Goal: Find specific page/section: Find specific page/section

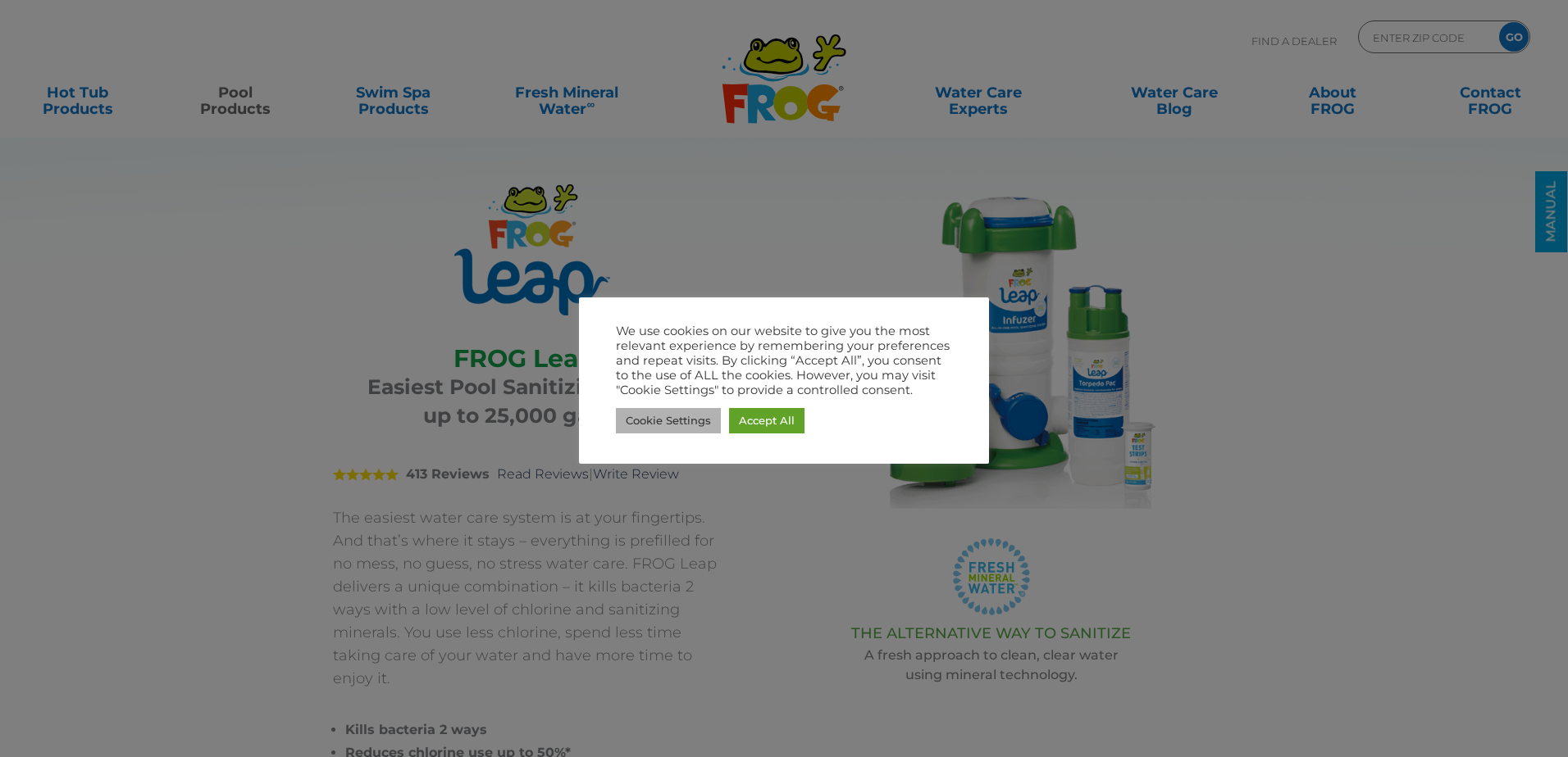
click at [658, 428] on link "Cookie Settings" at bounding box center [669, 420] width 105 height 25
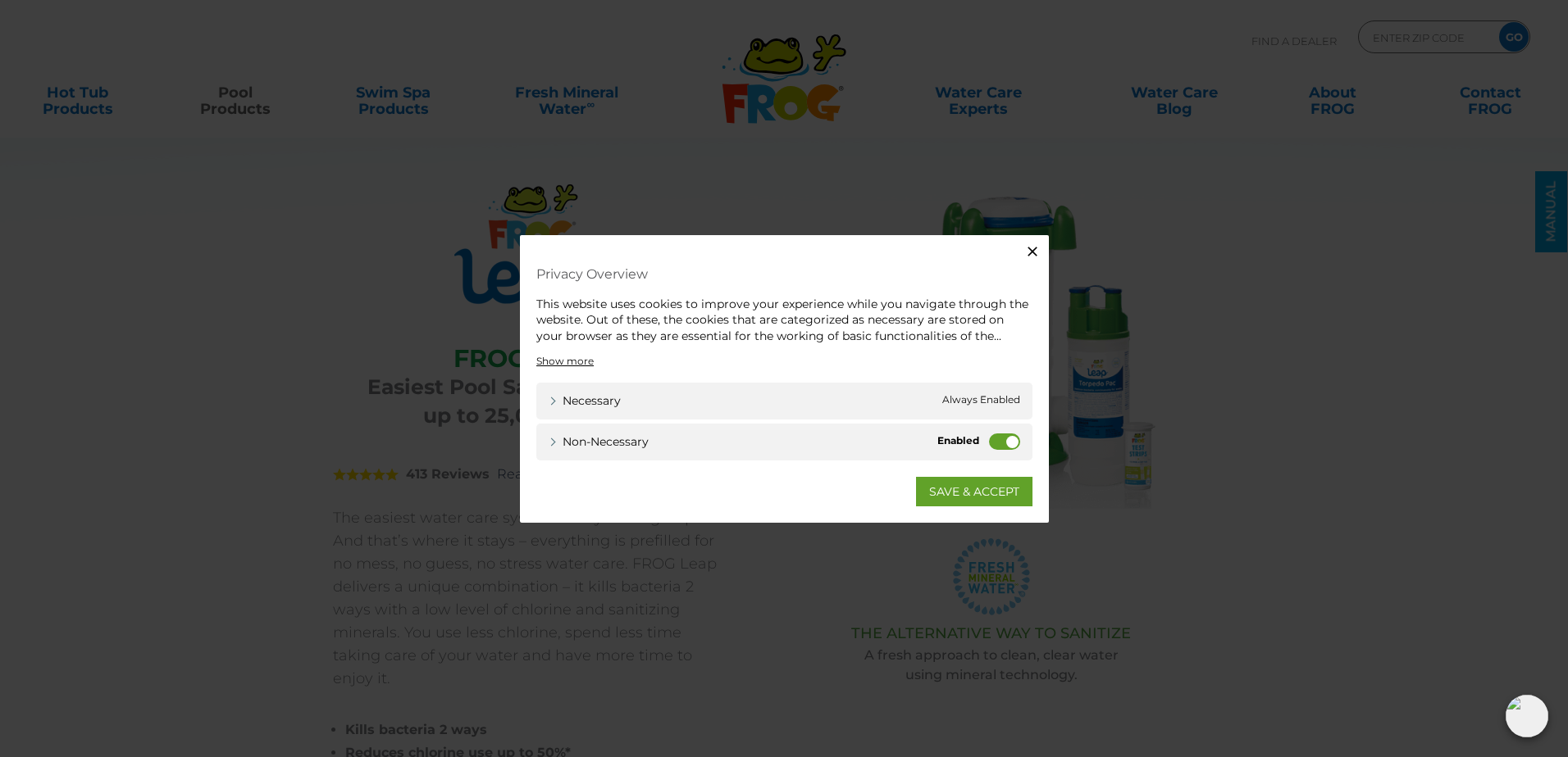
click at [1038, 249] on icon "button" at bounding box center [1032, 250] width 17 height 17
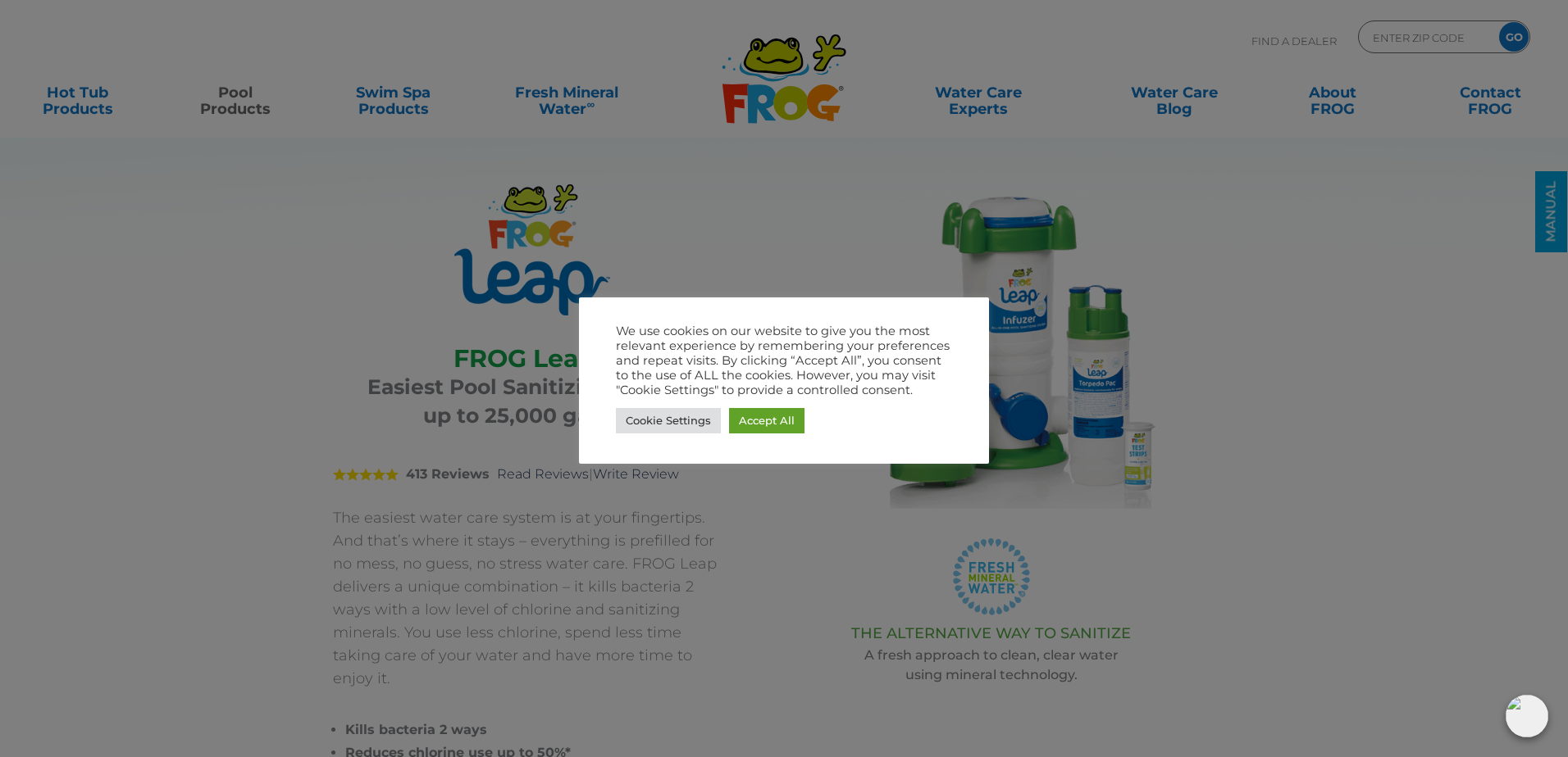
click at [1053, 190] on div at bounding box center [784, 378] width 1568 height 757
click at [1192, 182] on div at bounding box center [784, 378] width 1568 height 757
click at [1191, 183] on div at bounding box center [784, 378] width 1568 height 757
click at [777, 416] on link "Accept All" at bounding box center [766, 420] width 75 height 25
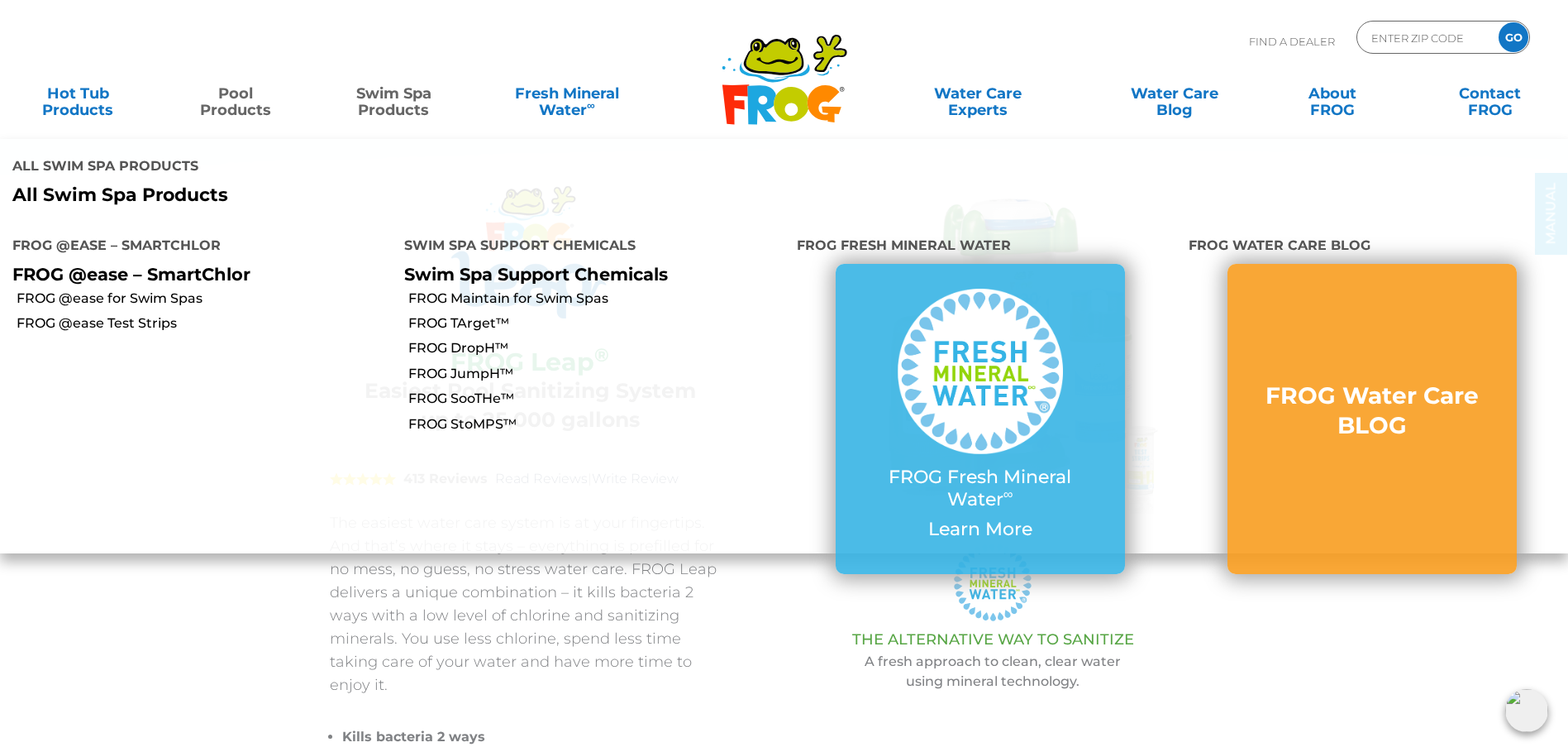
click at [420, 89] on link "Swim Spa Products" at bounding box center [394, 93] width 124 height 33
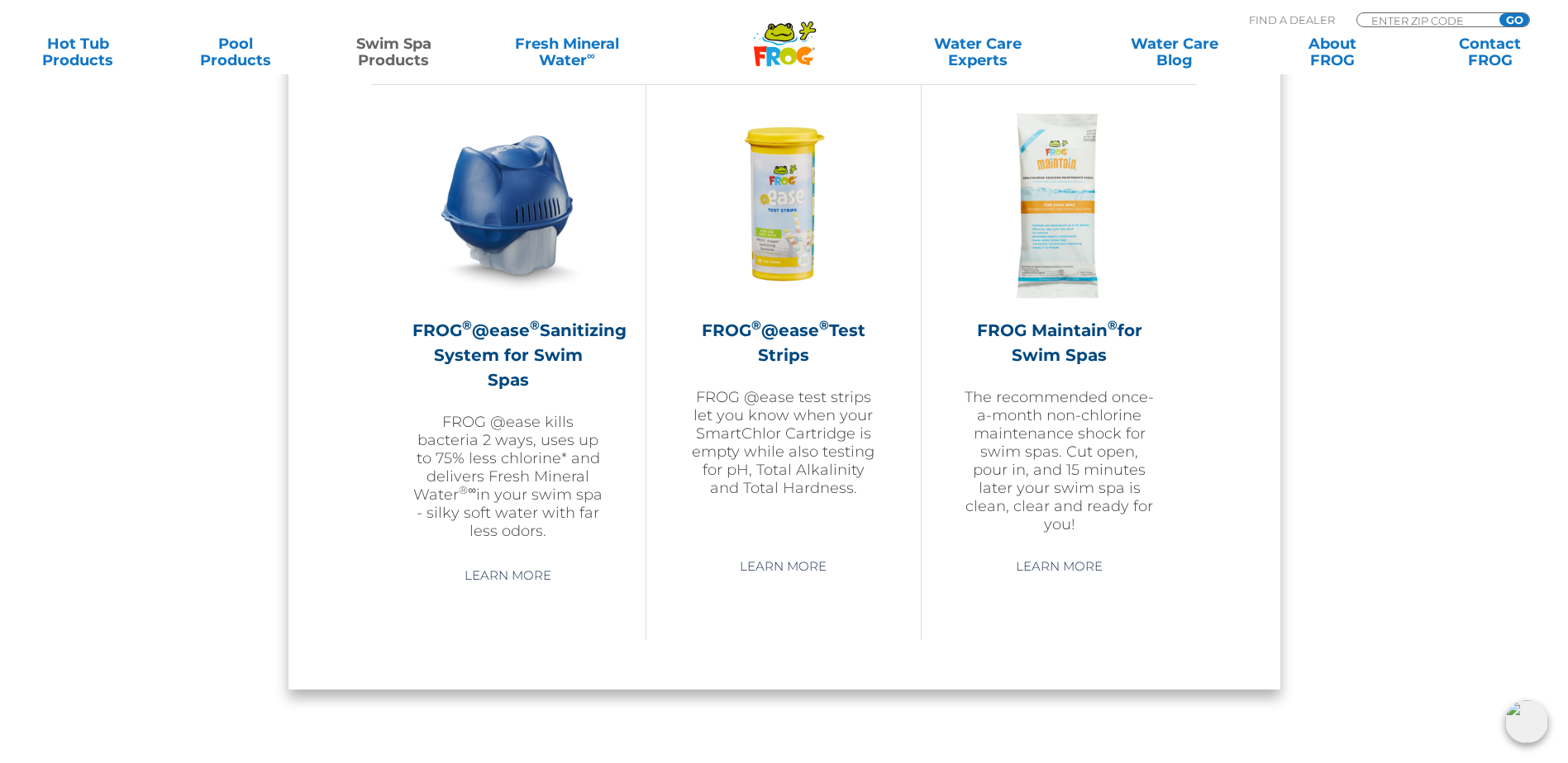
scroll to position [743, 0]
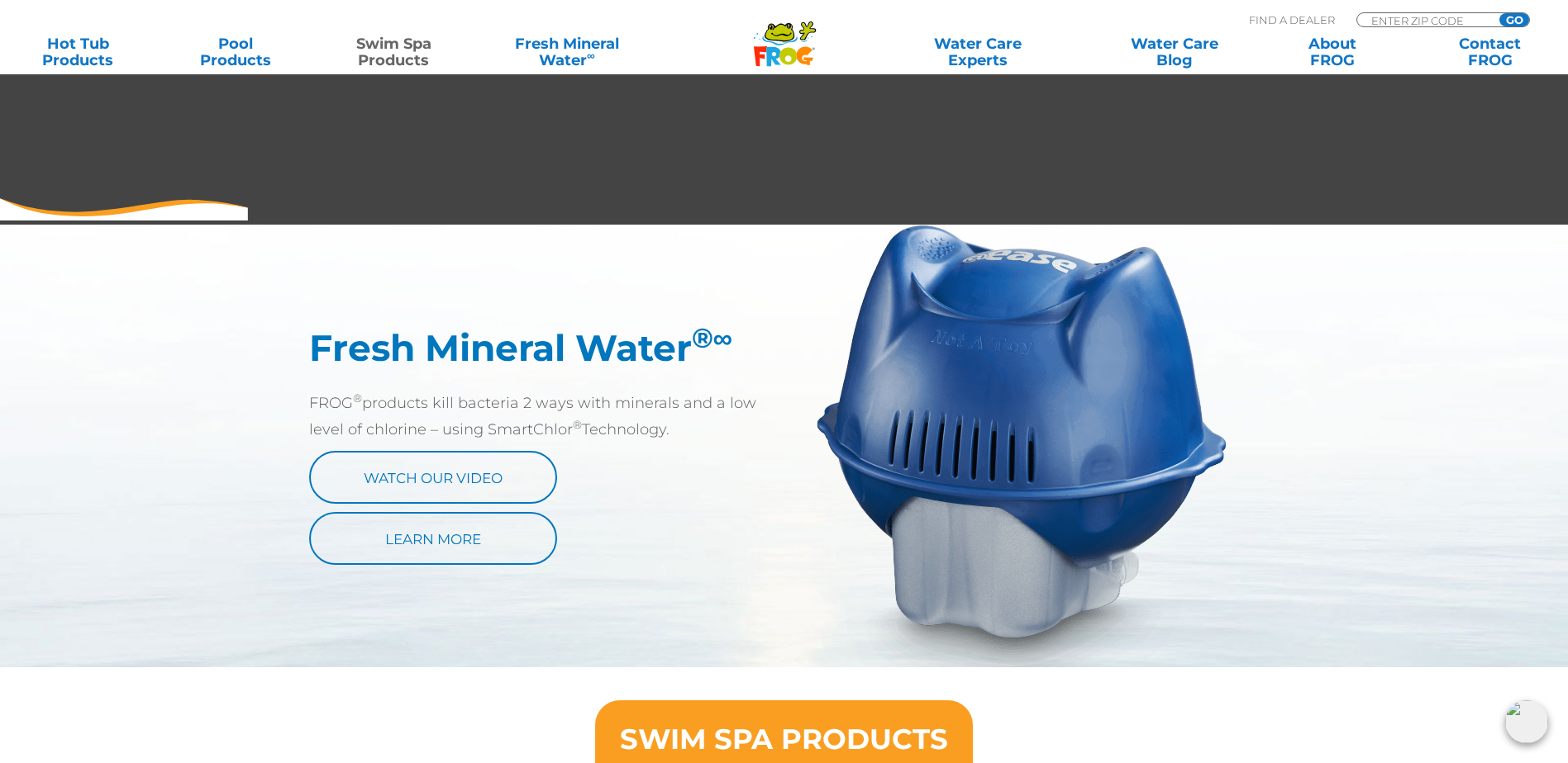
click at [221, 74] on div ".st130{clip-path:url(#SVGID_2_);fill-rule:evenodd;clip-rule:evenodd;fill:#C3CC0…" at bounding box center [784, 37] width 1568 height 75
click at [229, 48] on link "Pool Products" at bounding box center [236, 52] width 124 height 33
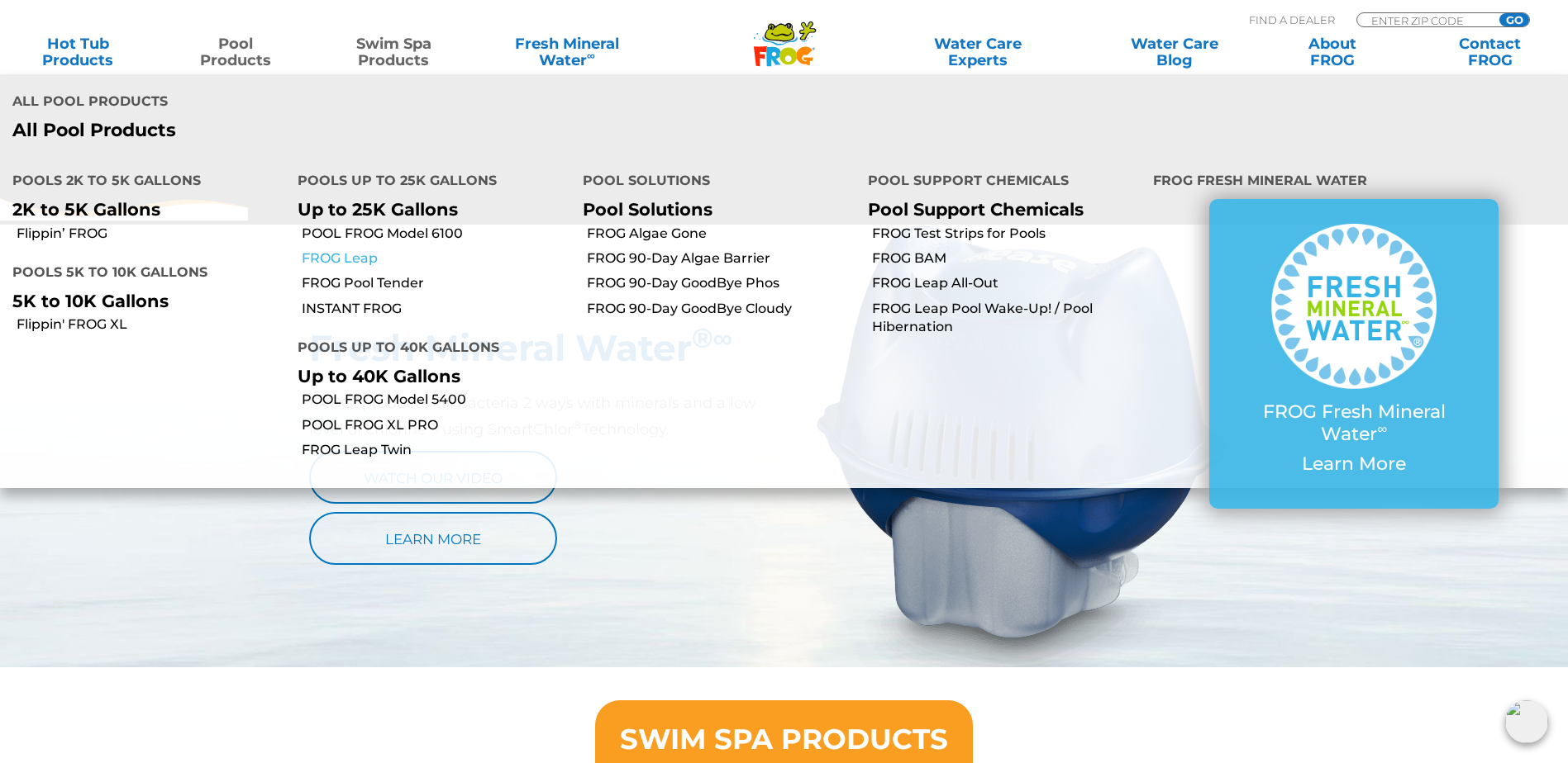
click at [347, 249] on link "FROG Leap" at bounding box center [436, 258] width 269 height 19
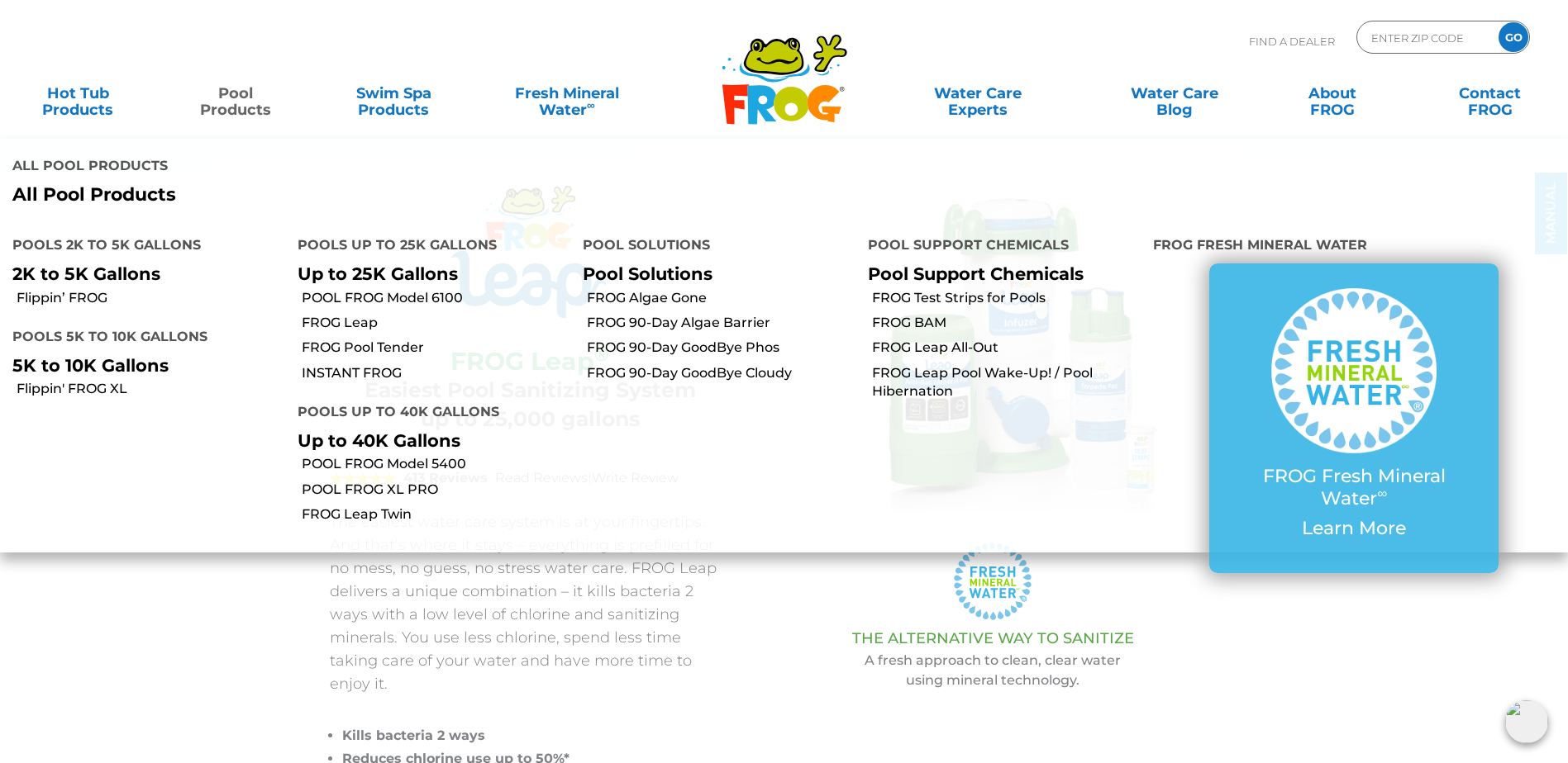
click at [241, 98] on link "Pool Products" at bounding box center [236, 93] width 124 height 33
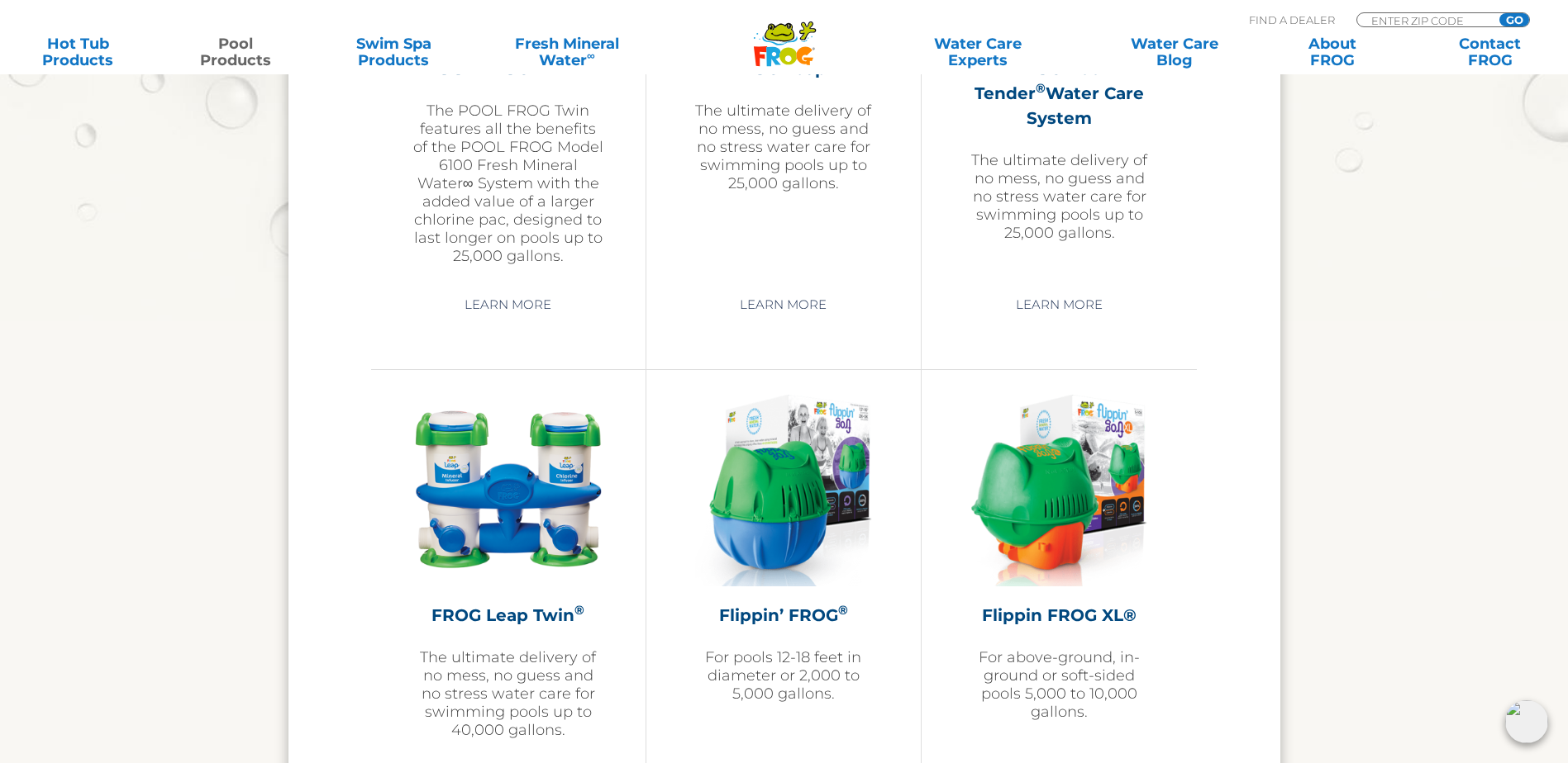
scroll to position [2478, 0]
